Goal: Entertainment & Leisure: Consume media (video, audio)

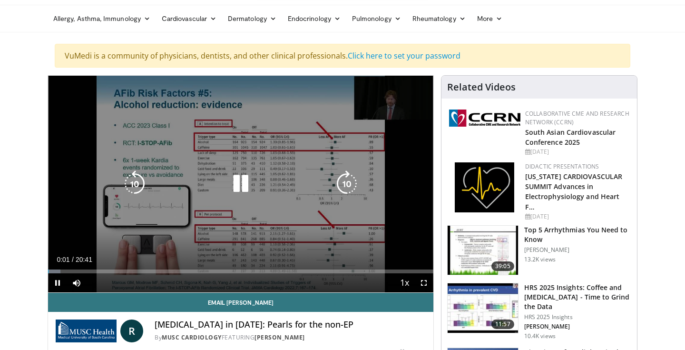
scroll to position [23, 0]
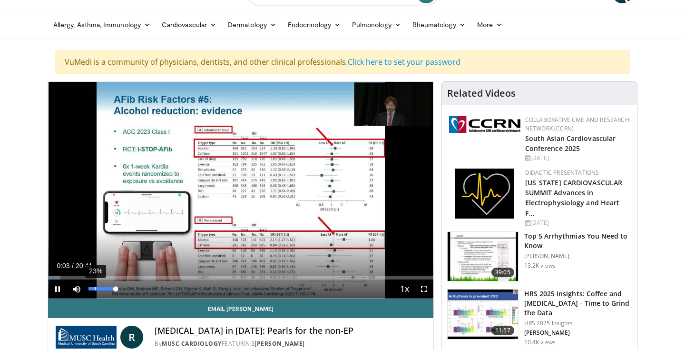
click at [94, 291] on div "23%" at bounding box center [102, 288] width 33 height 19
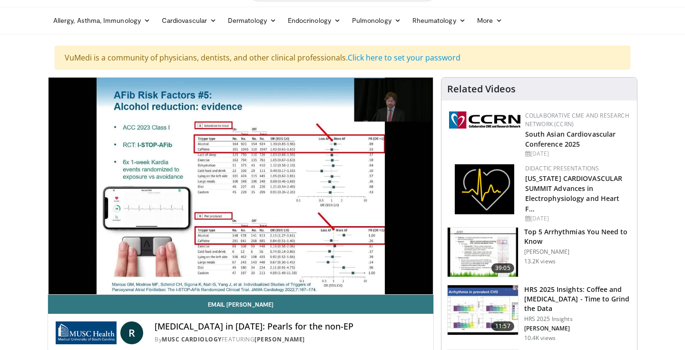
scroll to position [26, 0]
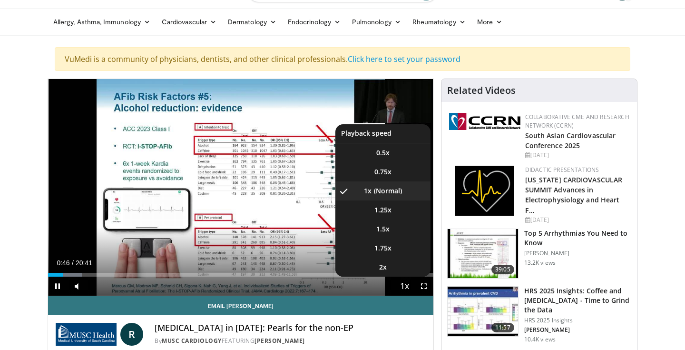
click at [405, 286] on span "Video Player" at bounding box center [404, 286] width 13 height 19
click at [404, 266] on li "2x" at bounding box center [383, 266] width 95 height 19
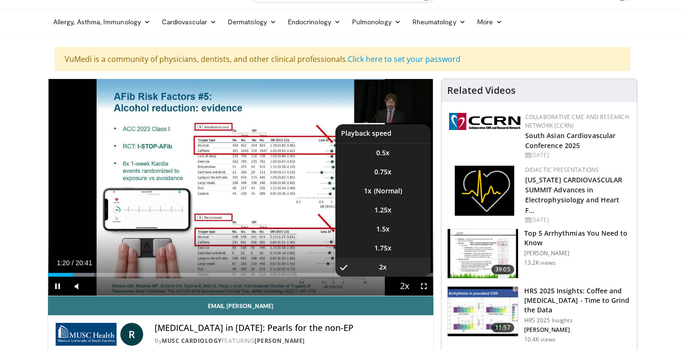
click at [400, 289] on span "Video Player" at bounding box center [404, 286] width 13 height 19
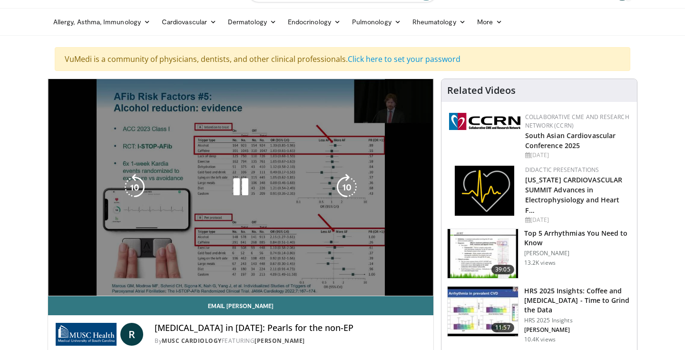
click at [400, 289] on div "10 seconds Tap to unmute" at bounding box center [240, 187] width 385 height 217
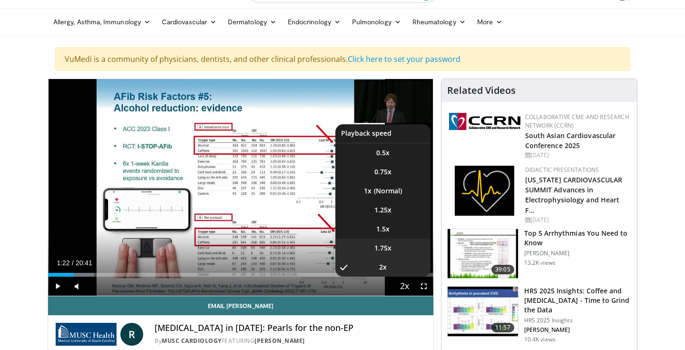
click at [388, 250] on span "1.75x" at bounding box center [383, 248] width 17 height 10
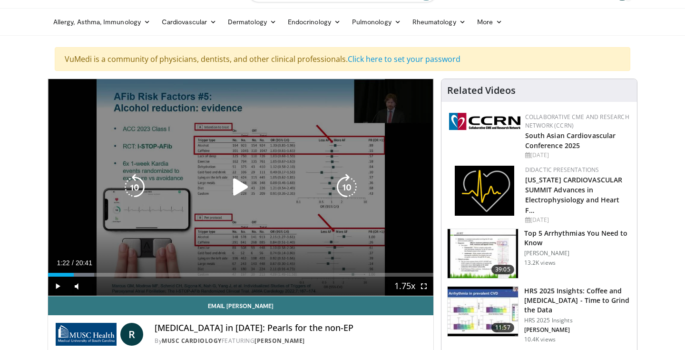
click at [237, 196] on icon "Video Player" at bounding box center [240, 187] width 27 height 27
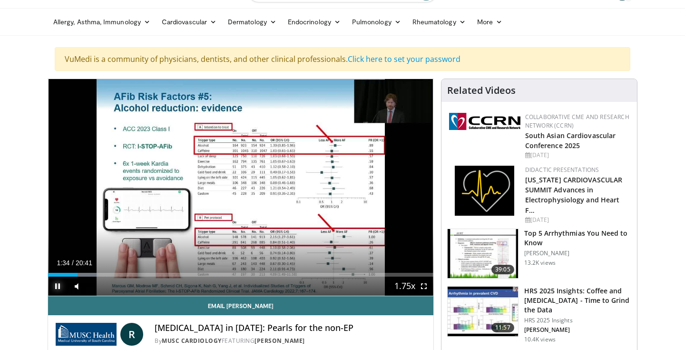
click at [59, 288] on span "Video Player" at bounding box center [57, 285] width 19 height 19
